Goal: Browse casually

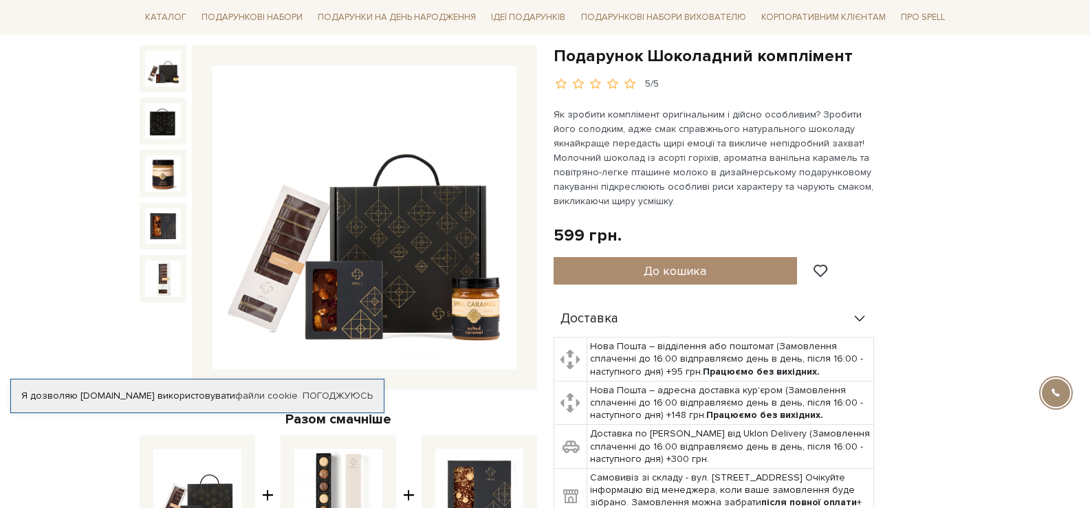
scroll to position [137, 0]
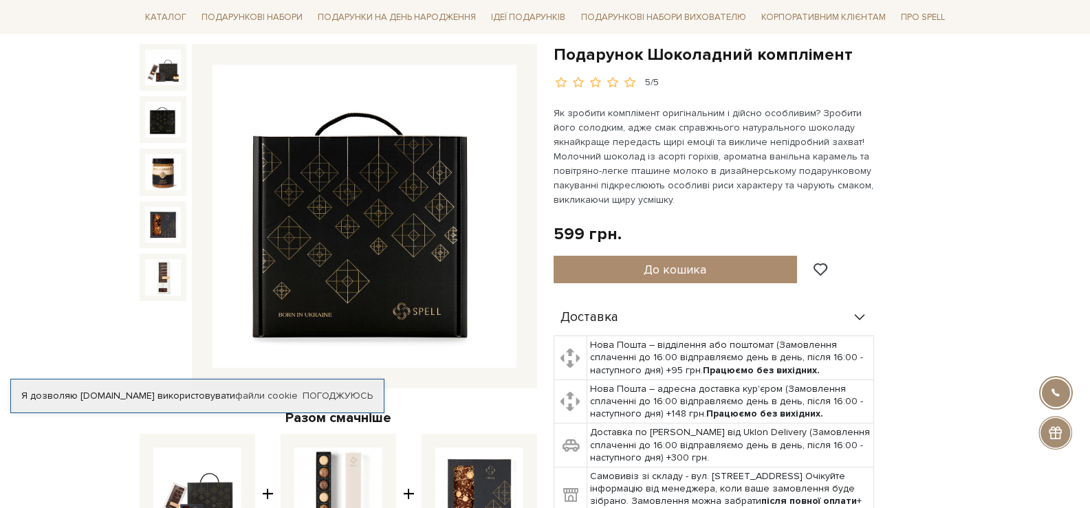
click at [165, 120] on img at bounding box center [163, 120] width 36 height 36
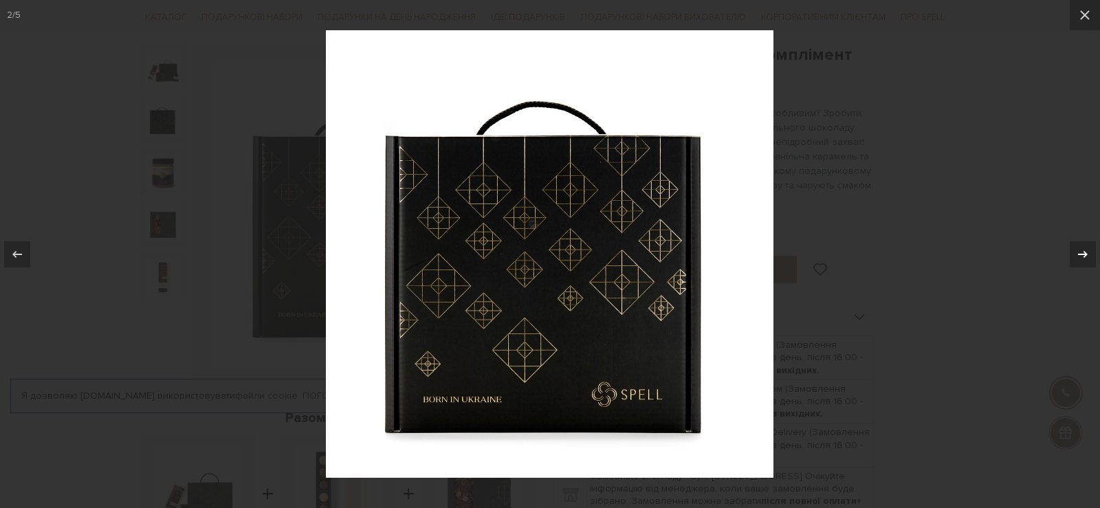
click at [1075, 247] on icon at bounding box center [1083, 254] width 16 height 16
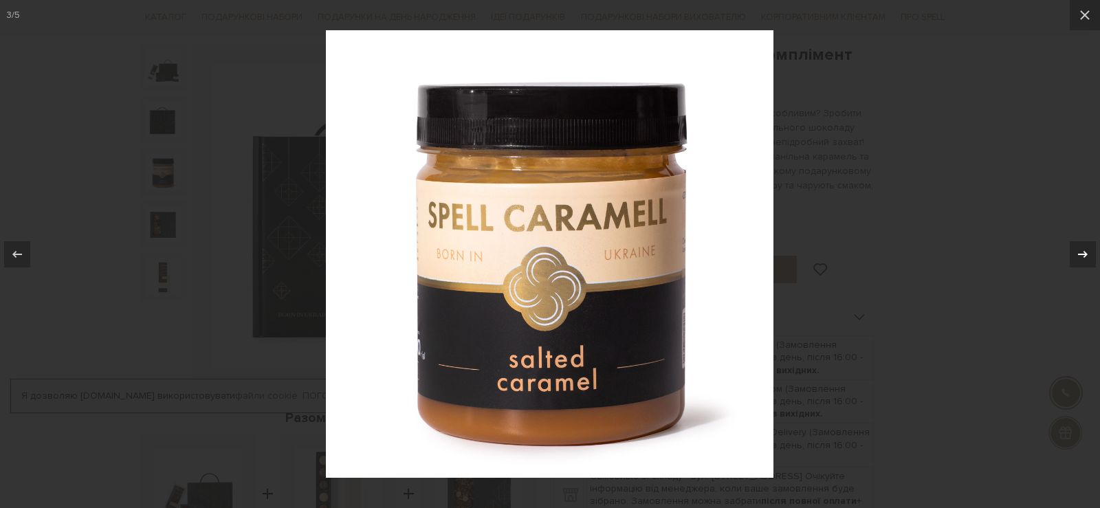
click at [1083, 256] on icon at bounding box center [1083, 253] width 10 height 7
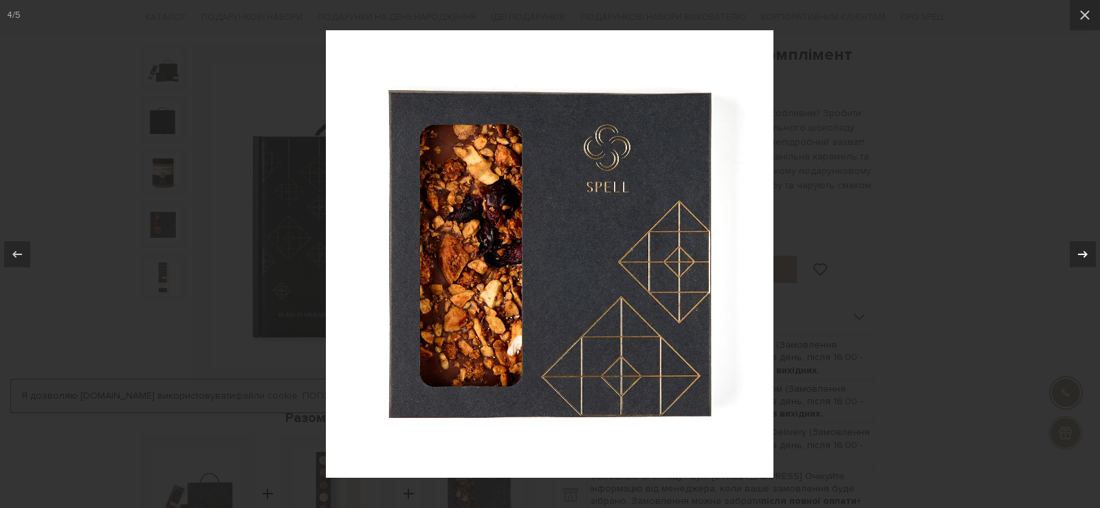
click at [1083, 255] on icon at bounding box center [1083, 254] width 16 height 16
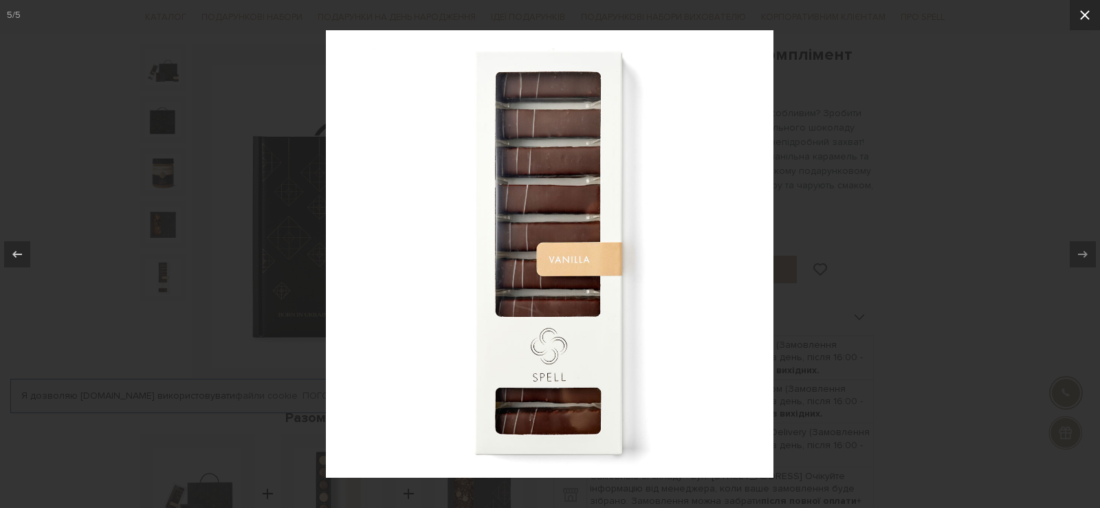
click at [1086, 16] on icon at bounding box center [1085, 15] width 10 height 10
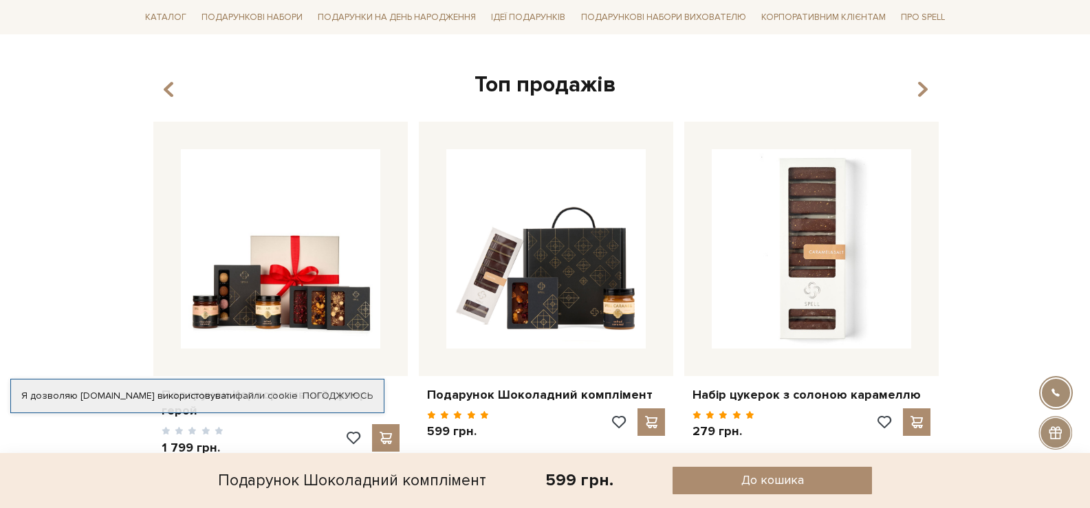
scroll to position [962, 0]
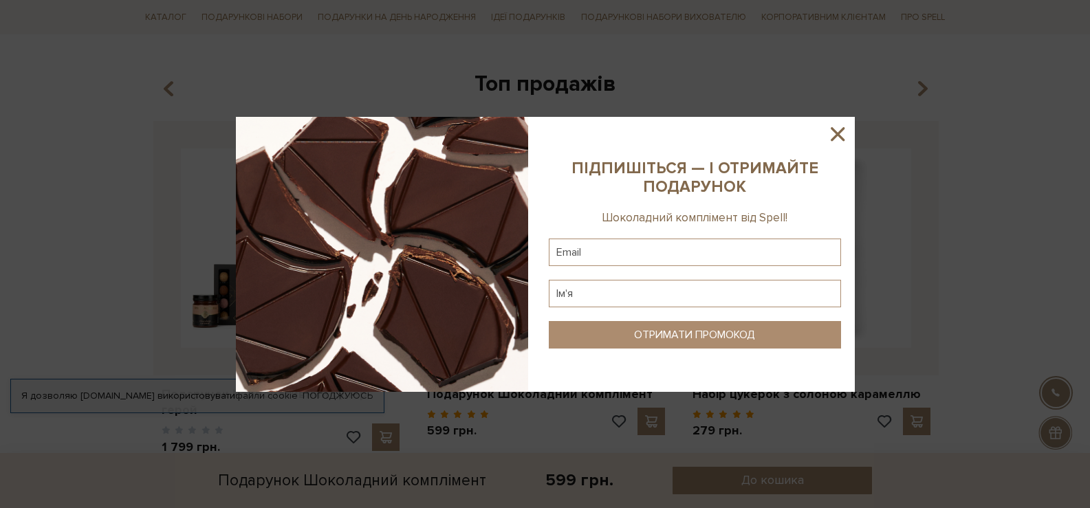
click at [841, 132] on icon at bounding box center [837, 133] width 23 height 23
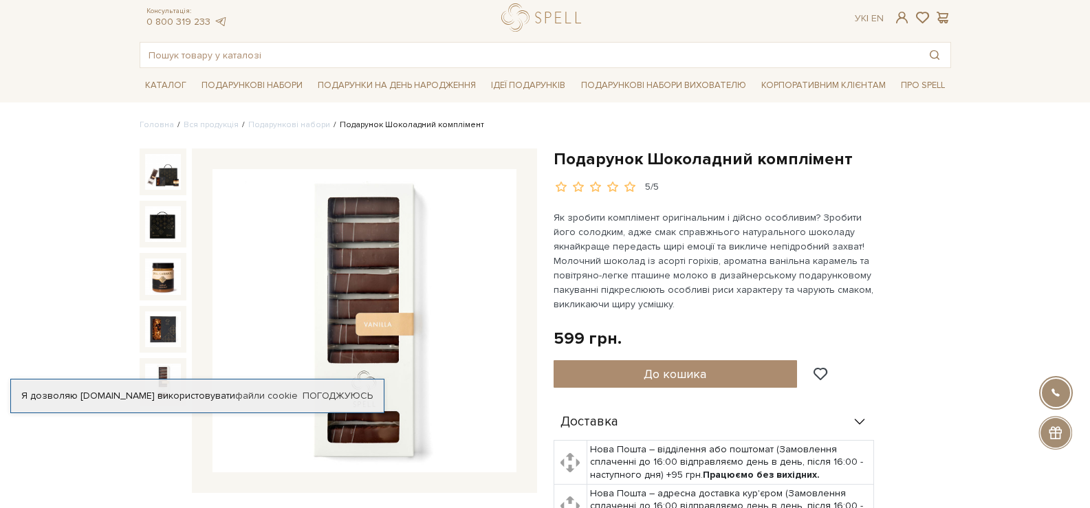
scroll to position [0, 0]
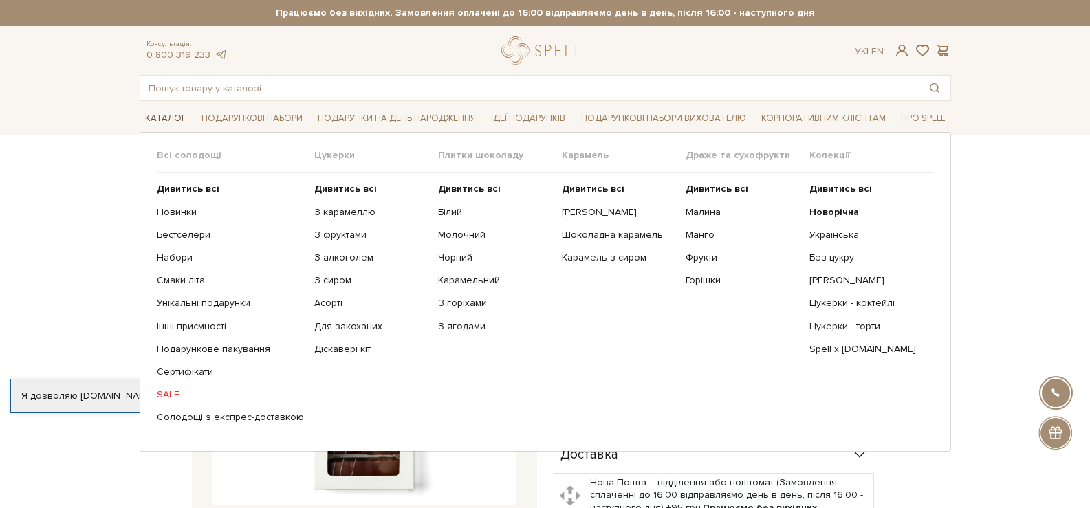
click at [179, 119] on link "Каталог" at bounding box center [166, 118] width 52 height 21
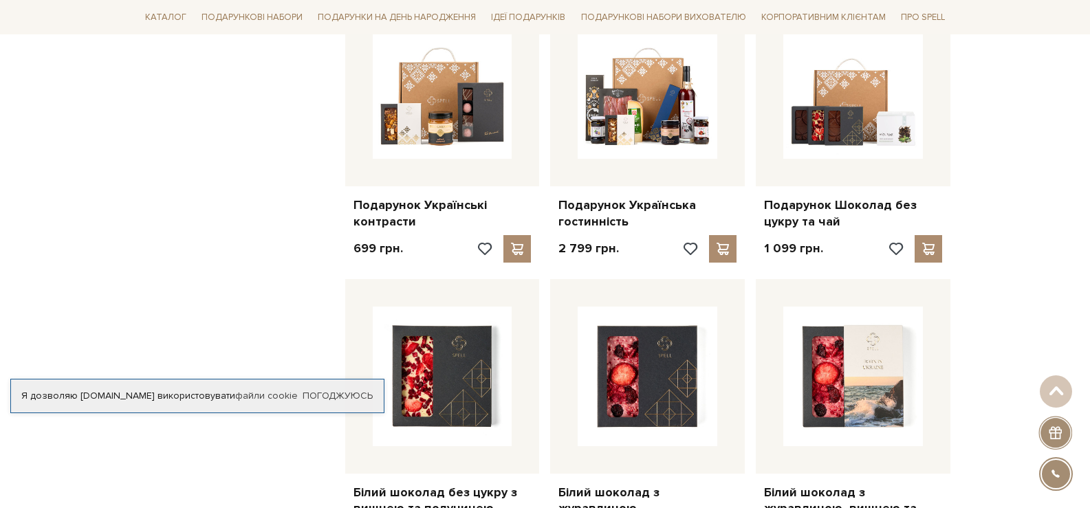
scroll to position [1100, 0]
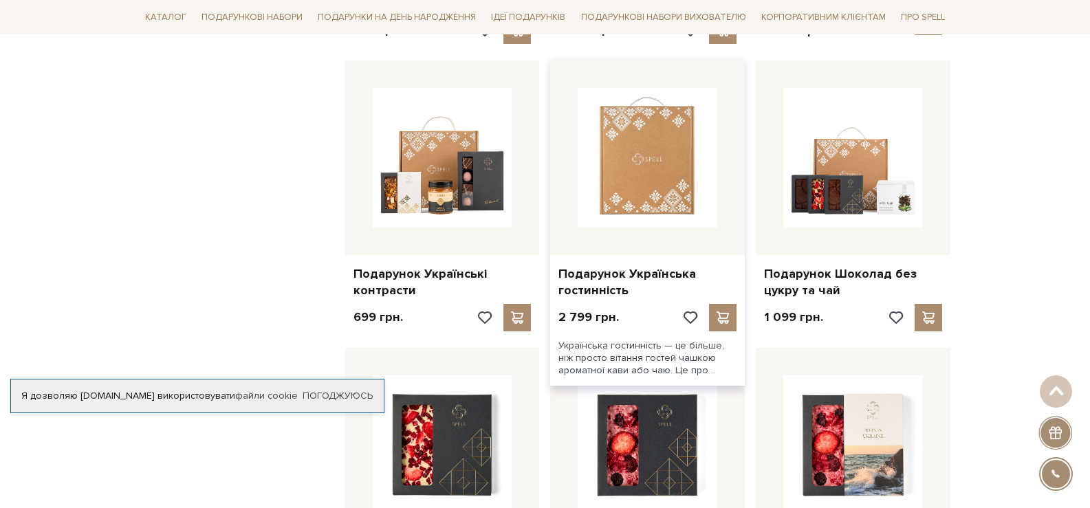
click at [645, 180] on img at bounding box center [647, 158] width 140 height 140
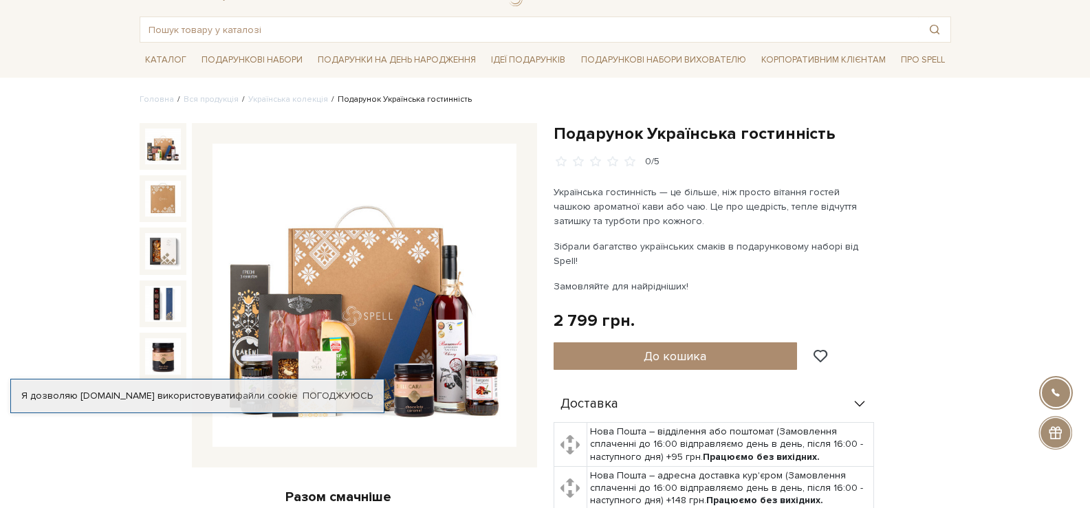
scroll to position [137, 0]
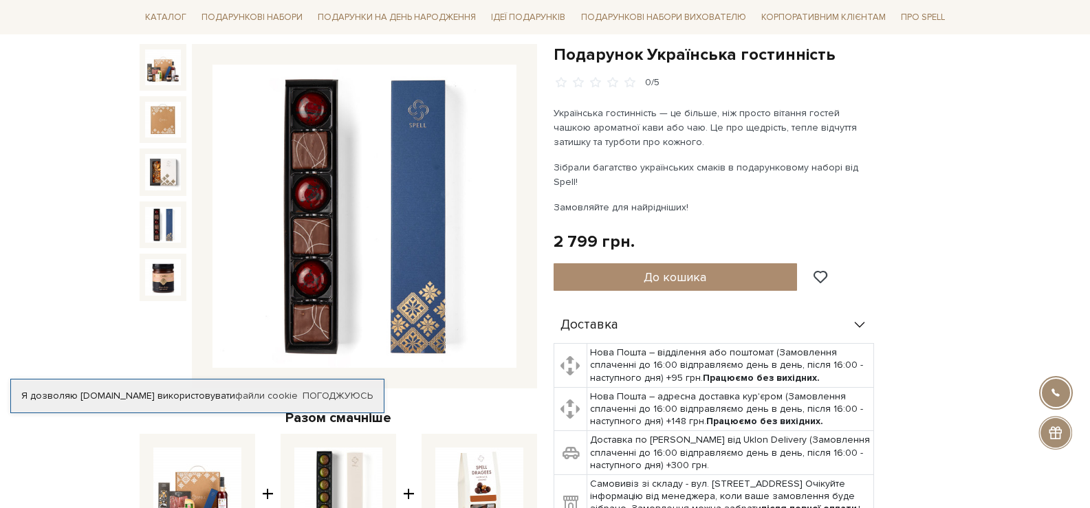
click at [170, 219] on div at bounding box center [163, 224] width 47 height 47
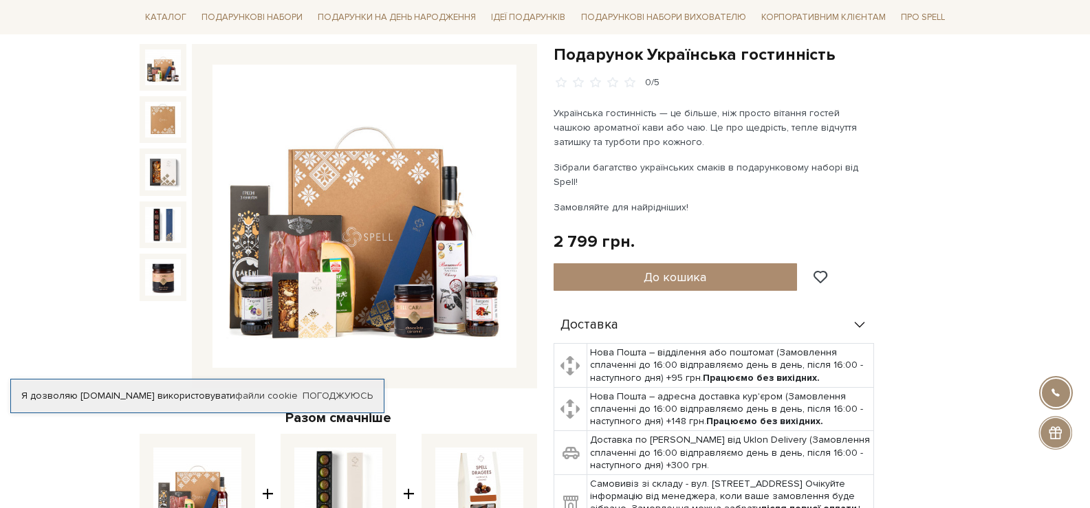
click at [175, 78] on img at bounding box center [163, 67] width 36 height 36
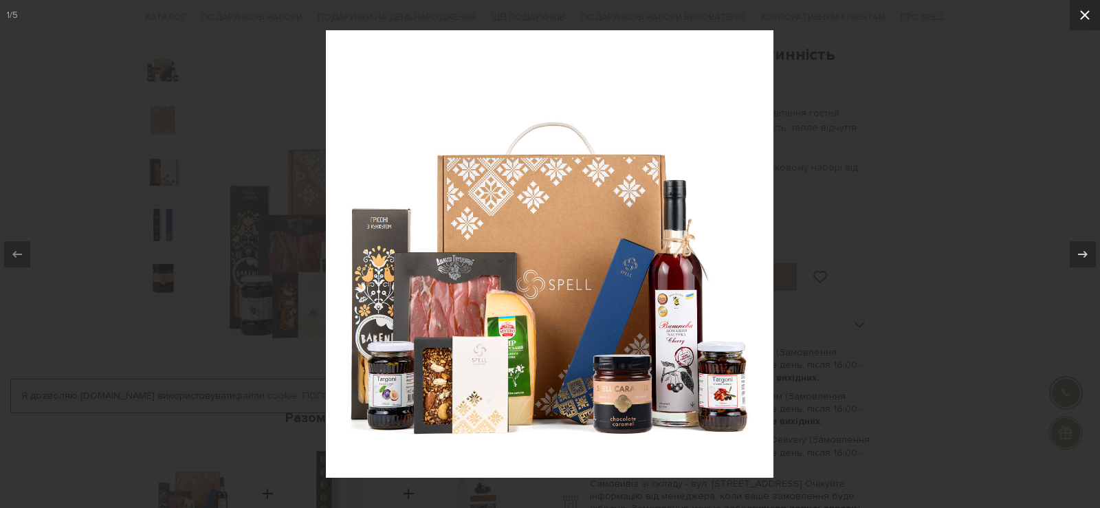
click at [1089, 16] on icon at bounding box center [1085, 15] width 16 height 16
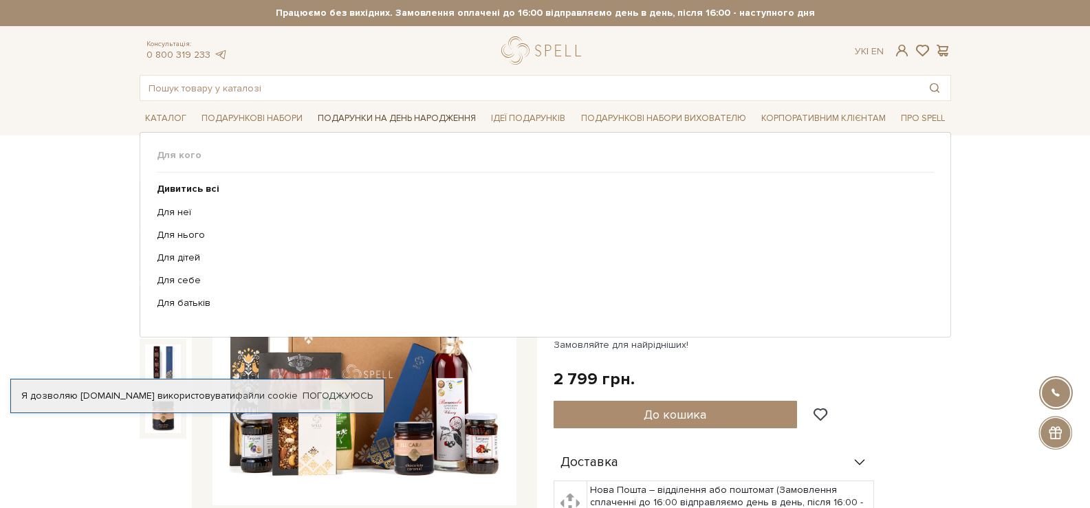
click at [397, 117] on link "Подарунки на День народження" at bounding box center [396, 118] width 169 height 21
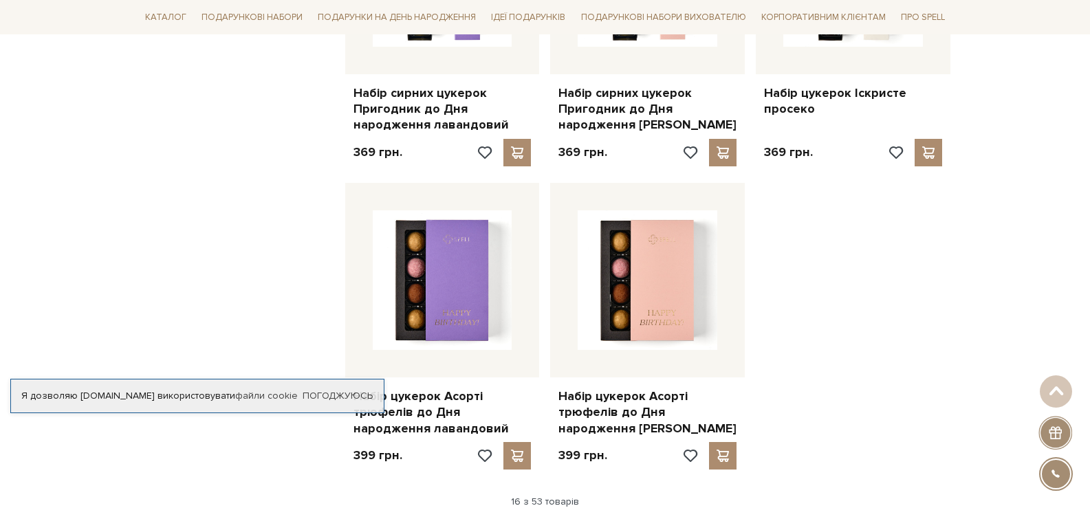
scroll to position [1237, 0]
